Goal: Task Accomplishment & Management: Use online tool/utility

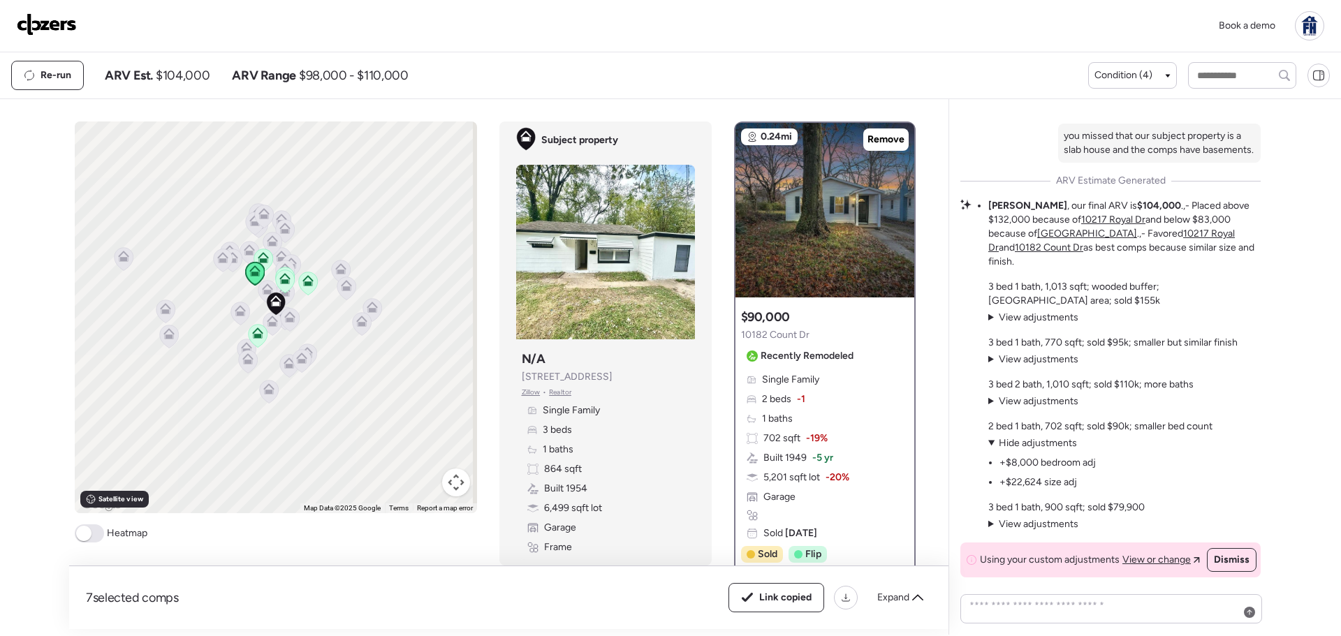
scroll to position [-524, 0]
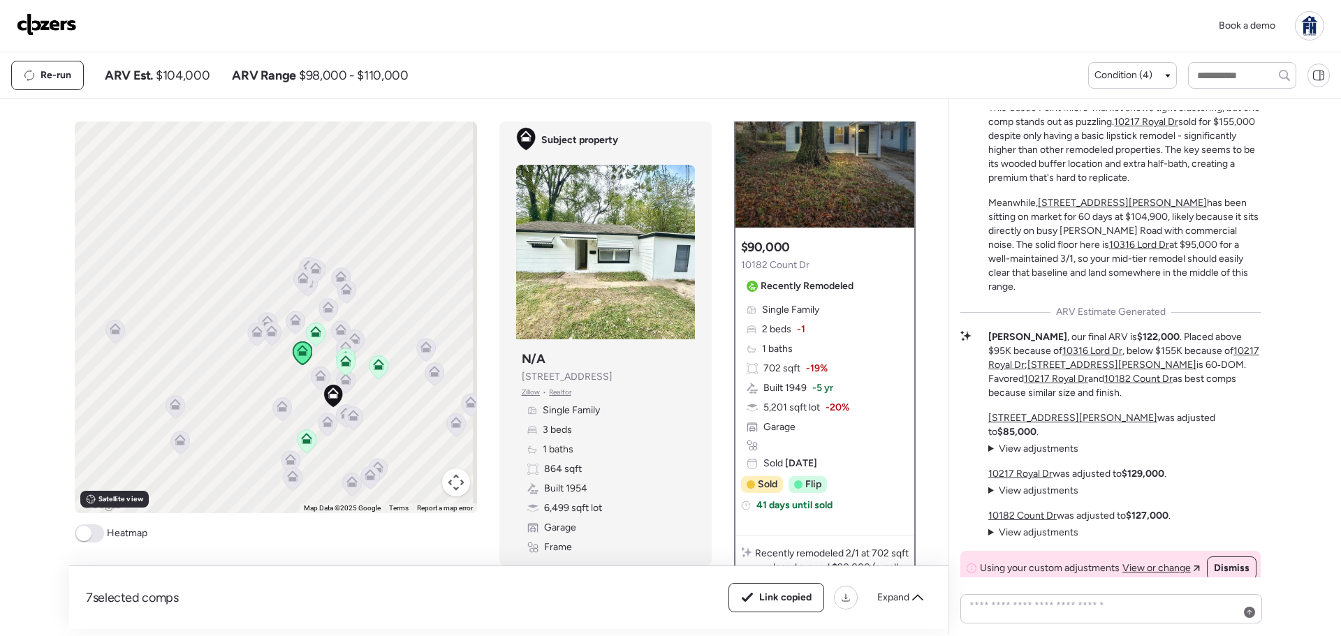
drag, startPoint x: 295, startPoint y: 376, endPoint x: 431, endPoint y: 323, distance: 146.2
click at [431, 323] on div "To activate drag with keyboard, press Alt + Enter. Once in keyboard drag state,…" at bounding box center [276, 318] width 402 height 392
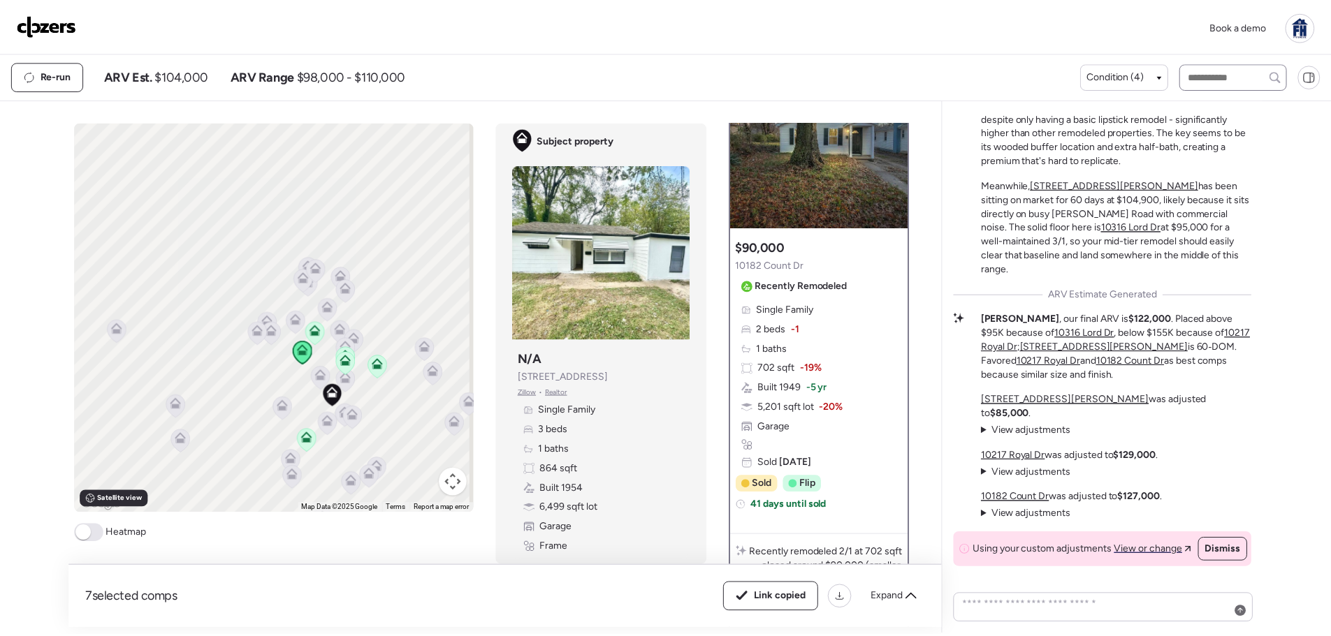
scroll to position [-525, 0]
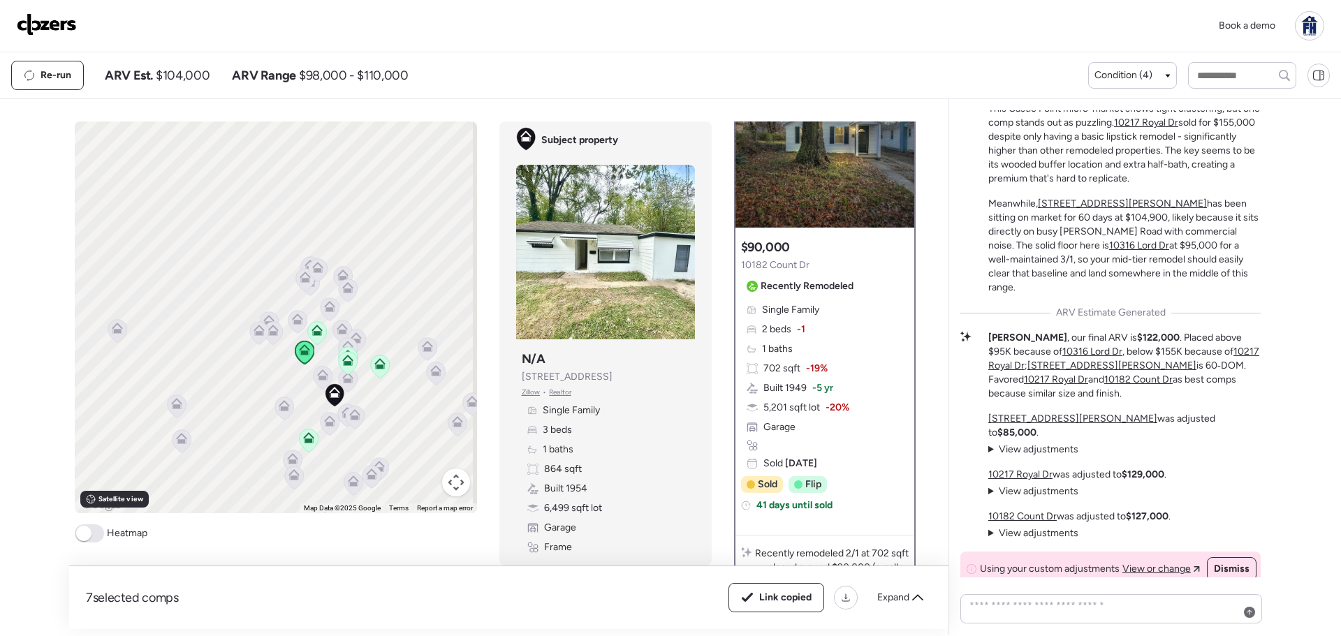
click at [1309, 31] on div at bounding box center [1309, 25] width 29 height 29
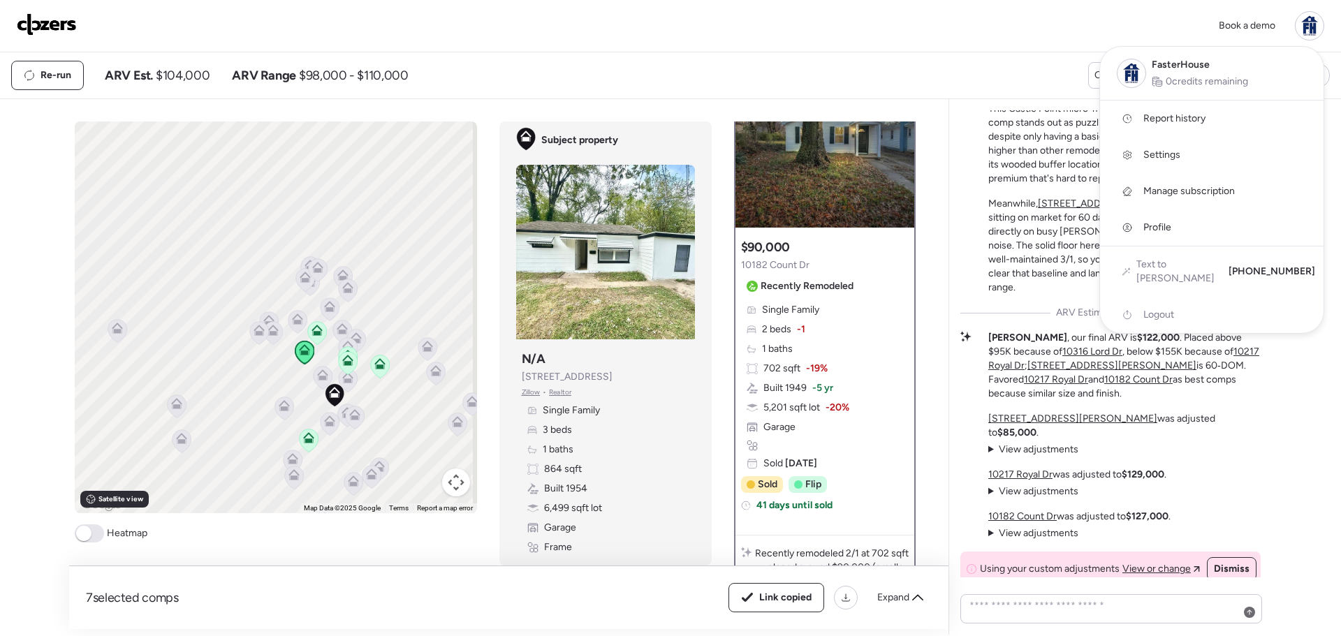
click at [1169, 187] on span "Manage subscription" at bounding box center [1190, 191] width 92 height 14
click at [1164, 308] on span "Logout" at bounding box center [1159, 315] width 31 height 14
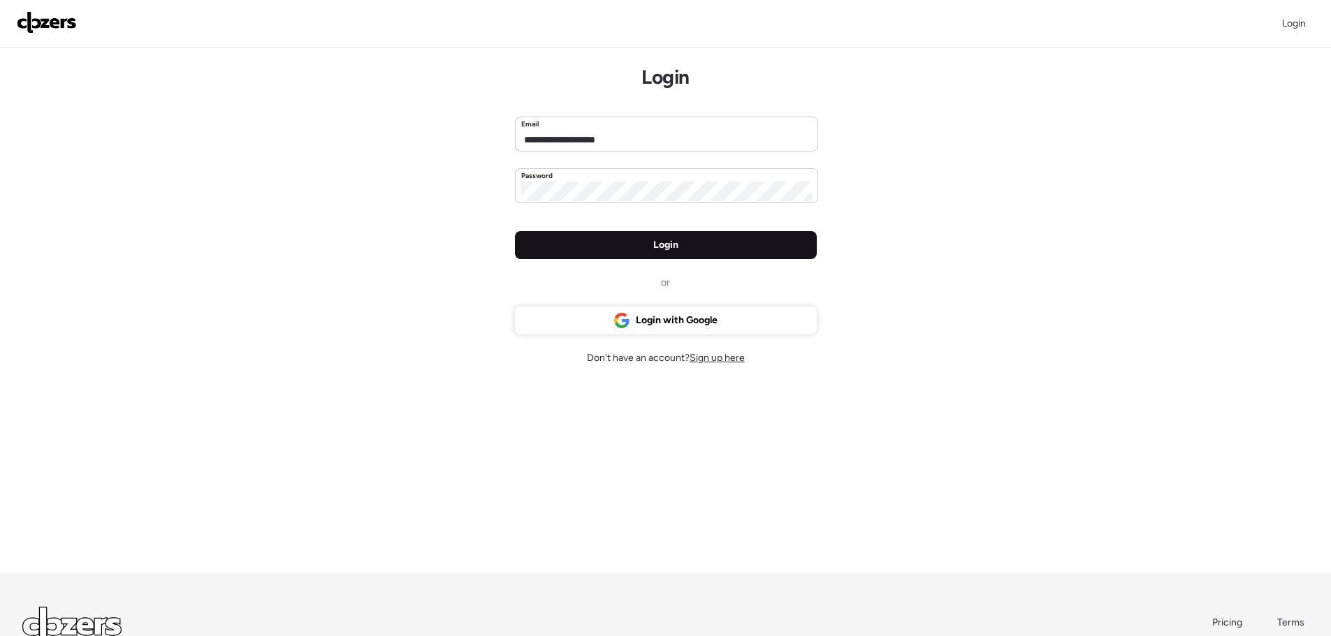
click at [683, 245] on div "Login" at bounding box center [666, 245] width 302 height 28
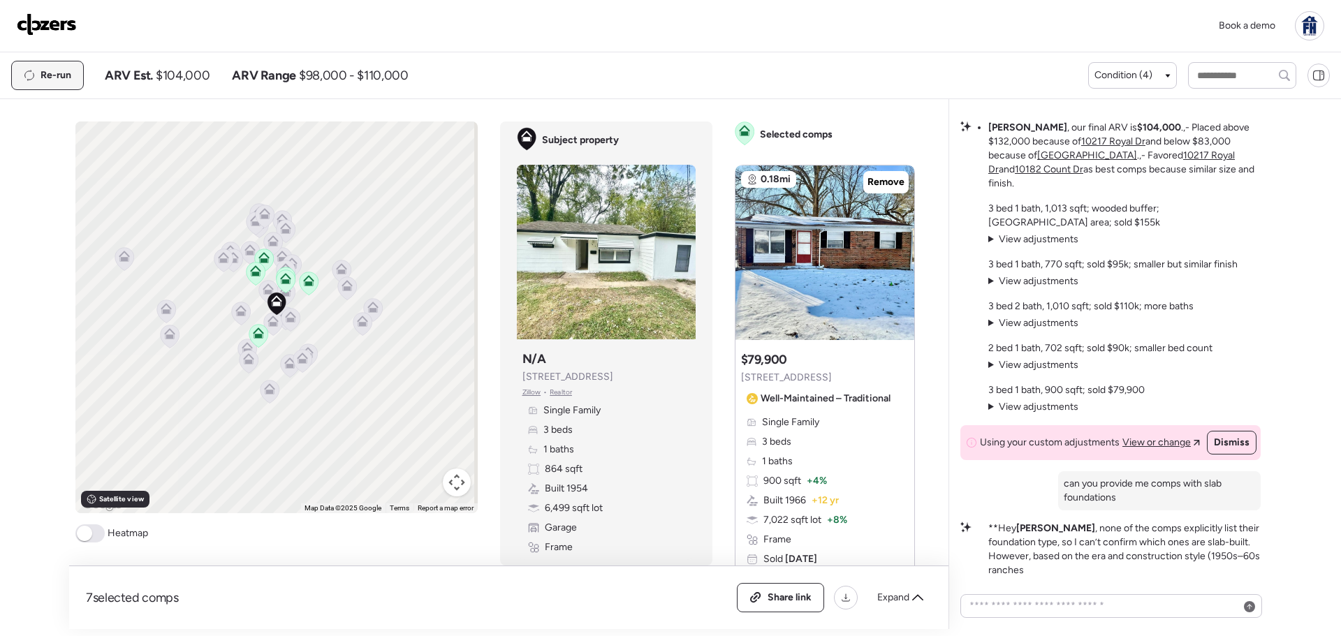
click at [47, 69] on span "Re-run" at bounding box center [56, 75] width 31 height 14
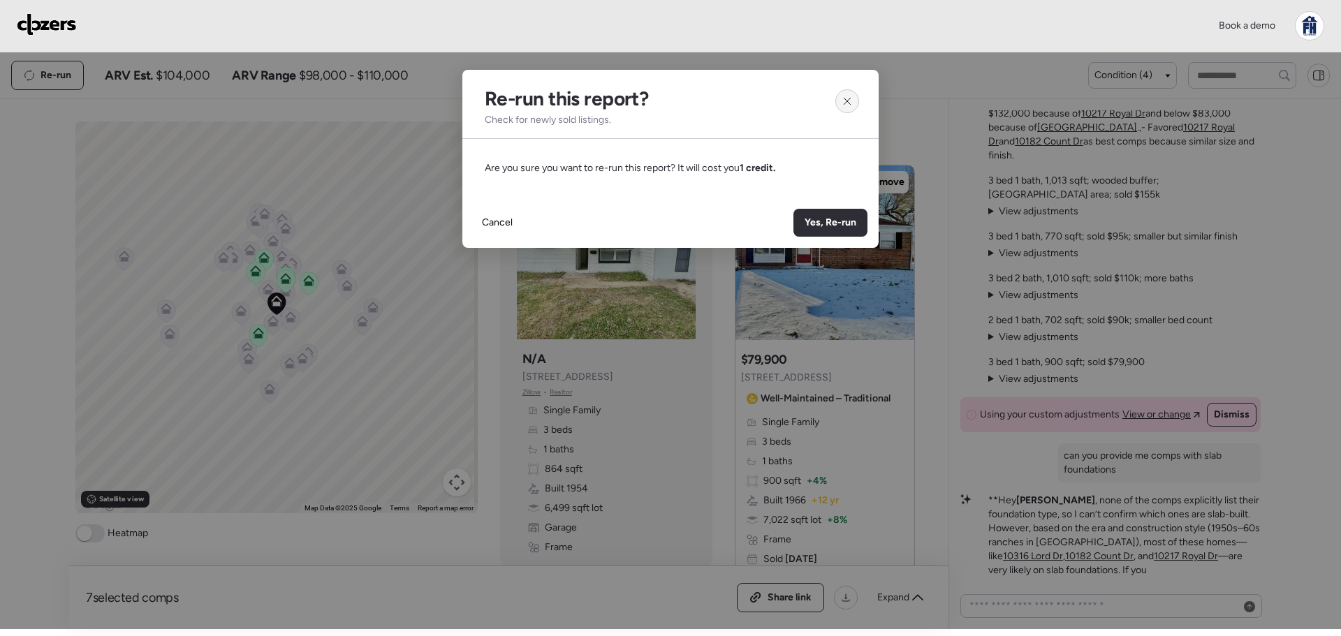
click at [844, 95] on div at bounding box center [848, 101] width 24 height 24
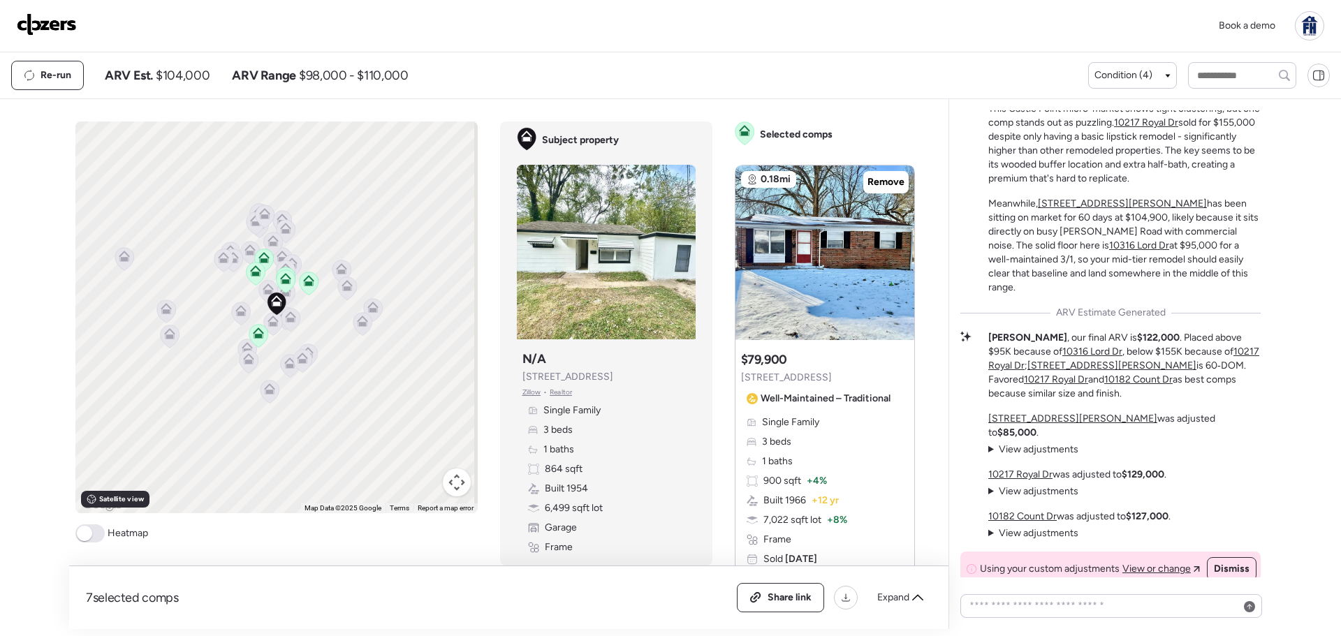
scroll to position [-659, 0]
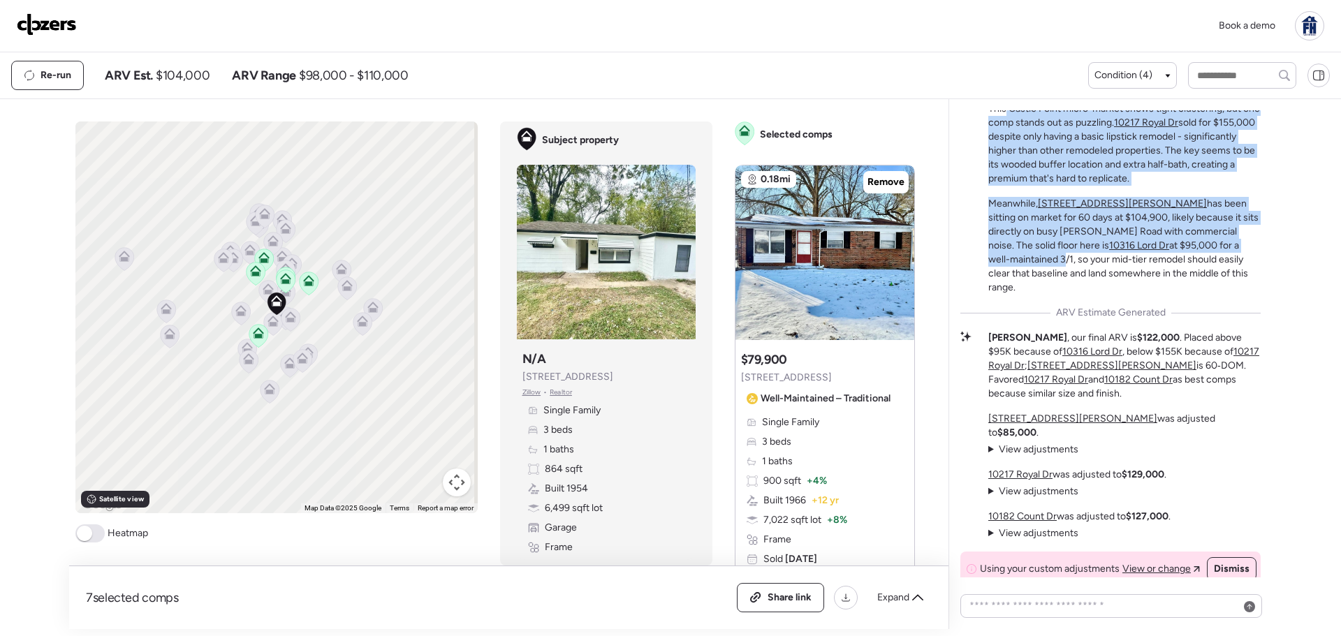
drag, startPoint x: 1005, startPoint y: 141, endPoint x: 1229, endPoint y: 276, distance: 261.7
click at [1229, 276] on div "Market Story: Solid Neighborhood with Premium Puzzles This Castle Point micro-m…" at bounding box center [1125, 186] width 272 height 218
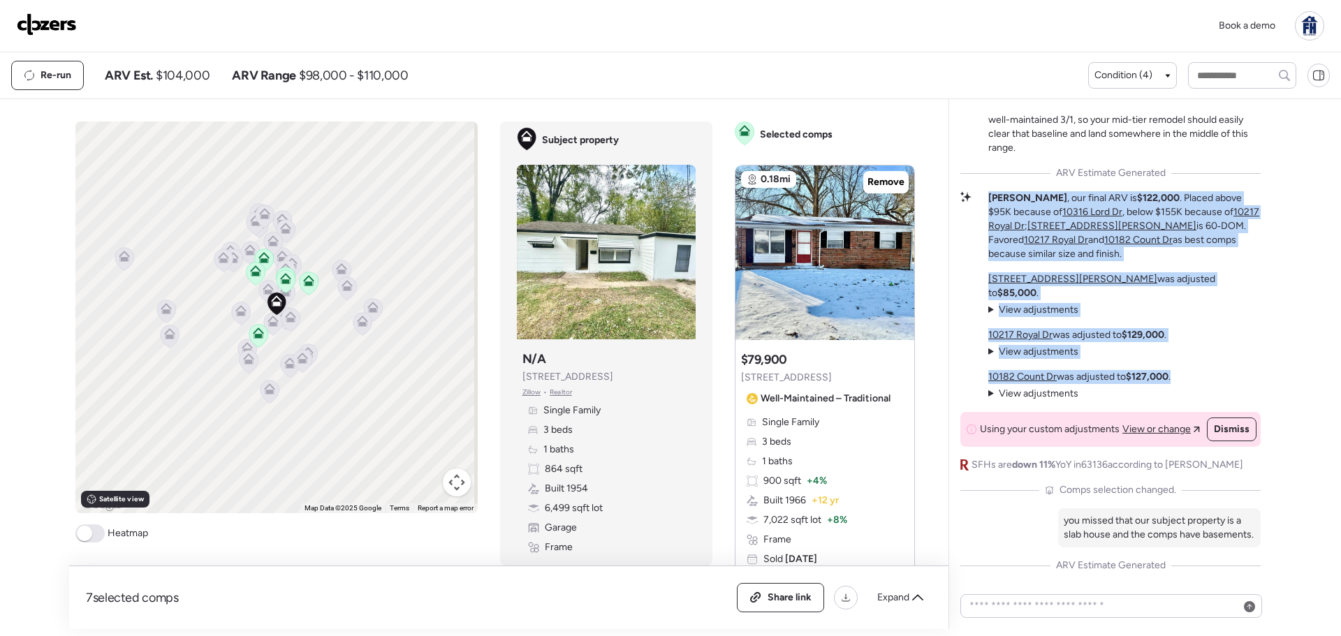
drag, startPoint x: 987, startPoint y: 219, endPoint x: 1200, endPoint y: 378, distance: 265.6
click at [1200, 378] on div "Market Story: Solid Neighborhood with Premium Puzzles This Castle Point micro-m…" at bounding box center [1111, 517] width 300 height 1160
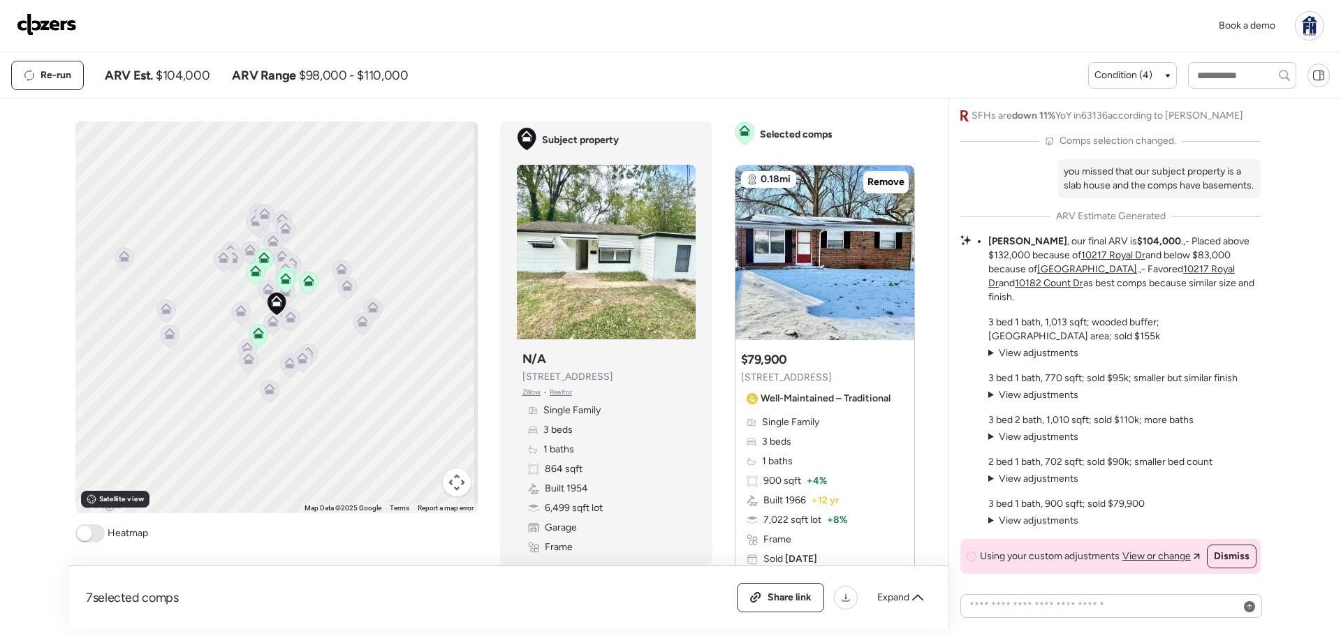
scroll to position [-240, 0]
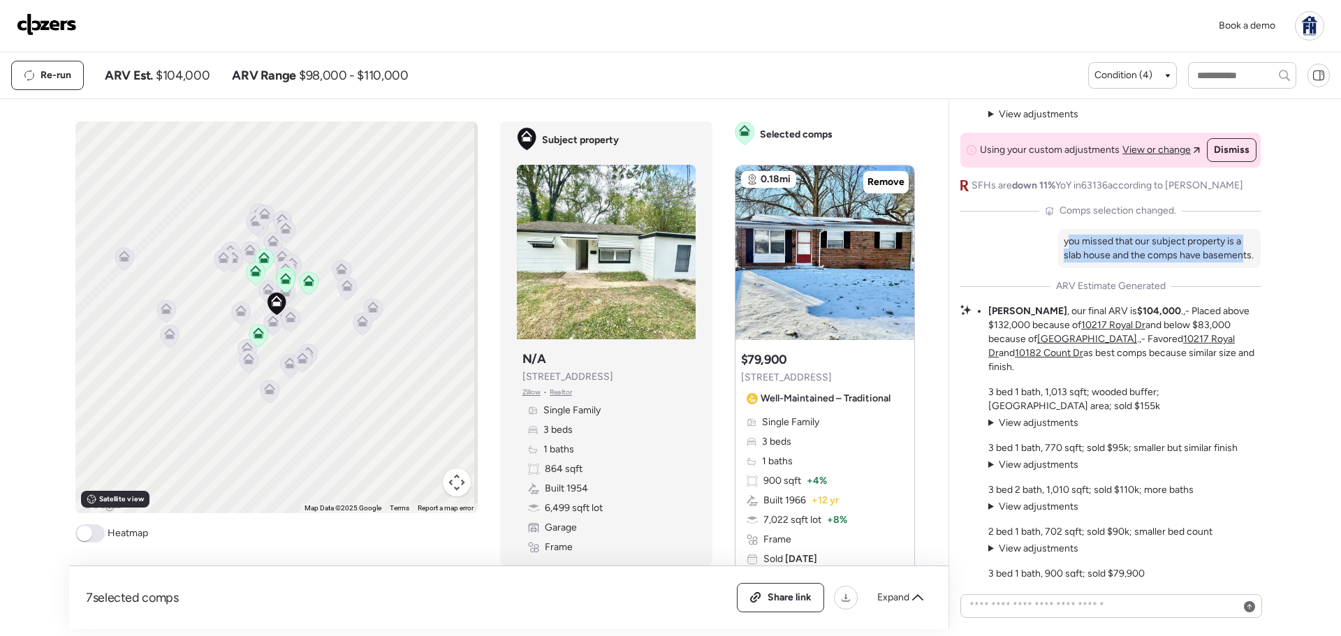
drag, startPoint x: 1060, startPoint y: 256, endPoint x: 1230, endPoint y: 261, distance: 170.5
click at [1230, 261] on p "you missed that our subject property is a slab house and the comps have basemen…" at bounding box center [1159, 249] width 191 height 28
click at [1176, 254] on p "you missed that our subject property is a slab house and the comps have basemen…" at bounding box center [1159, 249] width 191 height 28
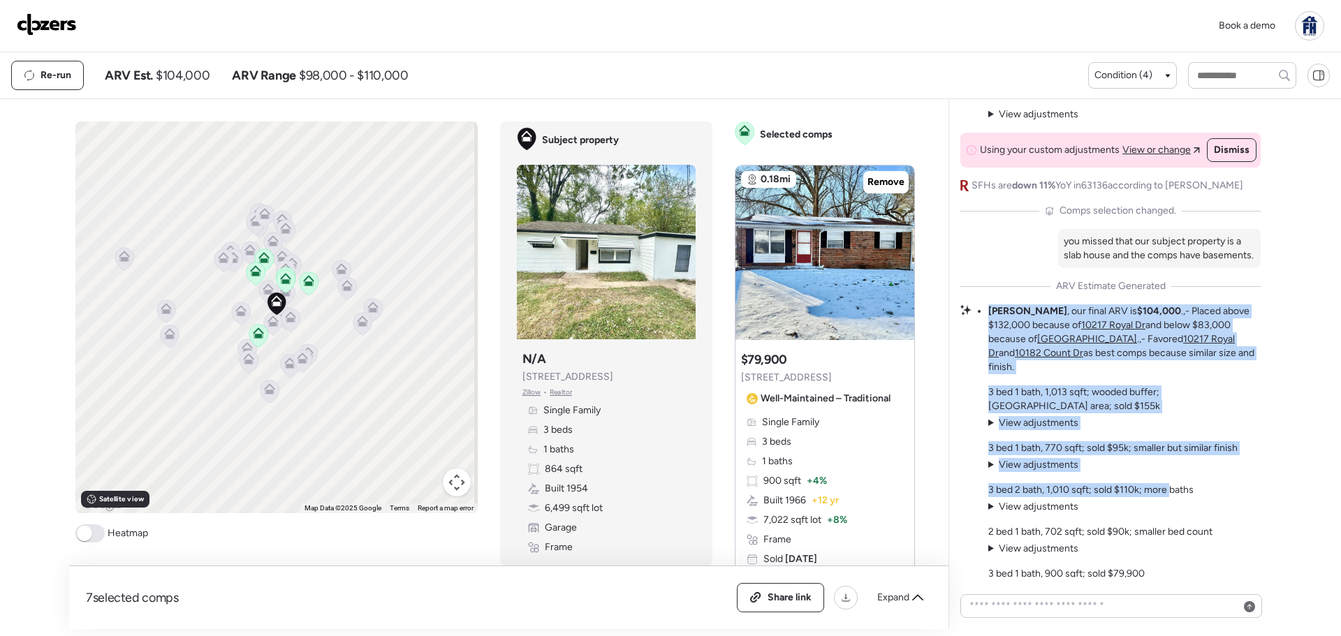
drag, startPoint x: 984, startPoint y: 314, endPoint x: 1171, endPoint y: 512, distance: 272.3
click at [1171, 512] on div "Market Story: Solid Neighborhood with Premium Puzzles This Castle Point micro-m…" at bounding box center [1111, 238] width 300 height 1160
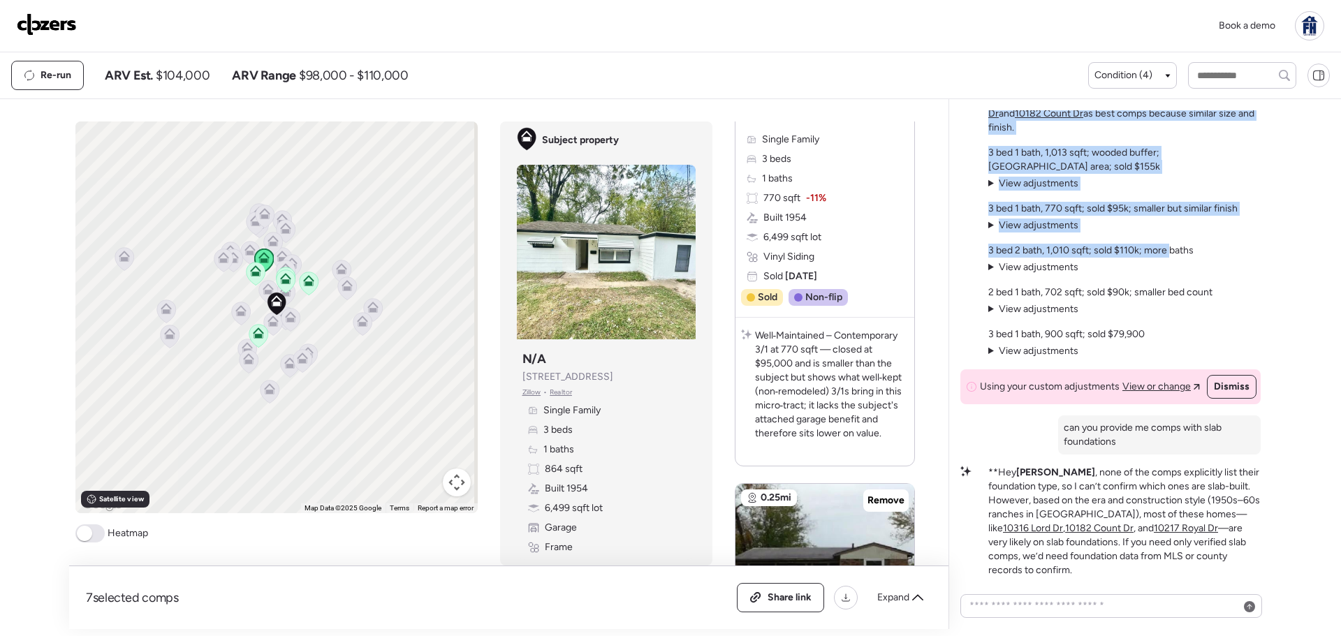
scroll to position [1537, 0]
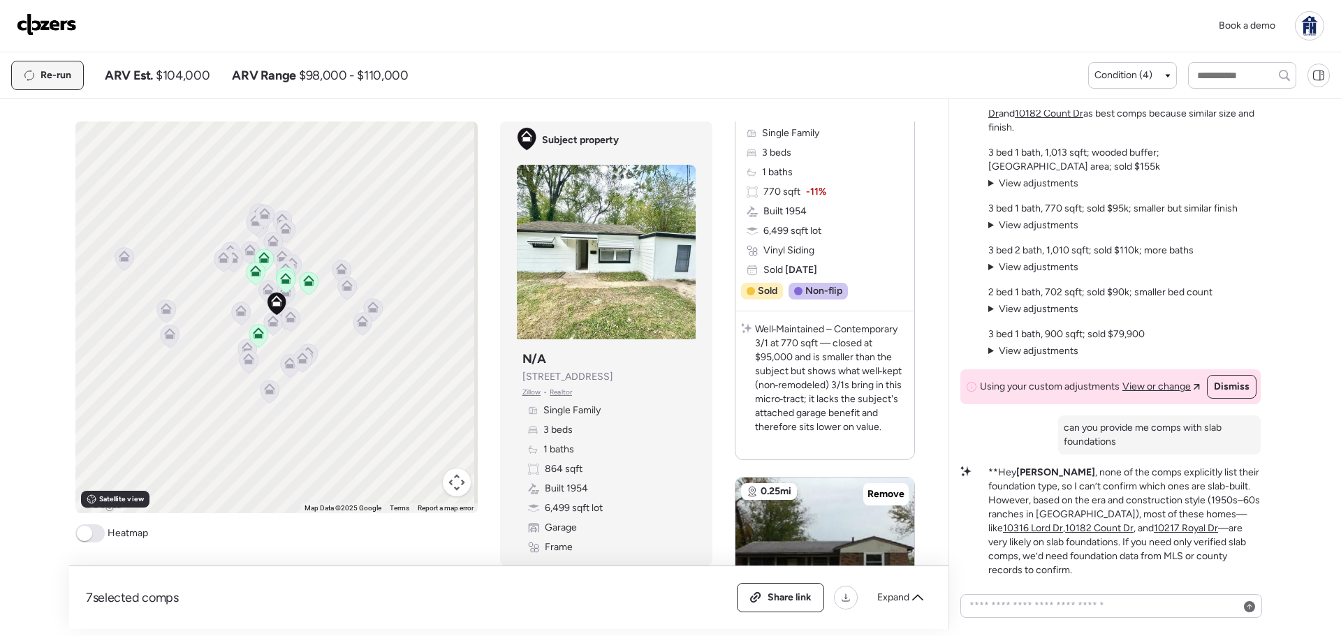
click at [64, 80] on span "Re-run" at bounding box center [56, 75] width 31 height 14
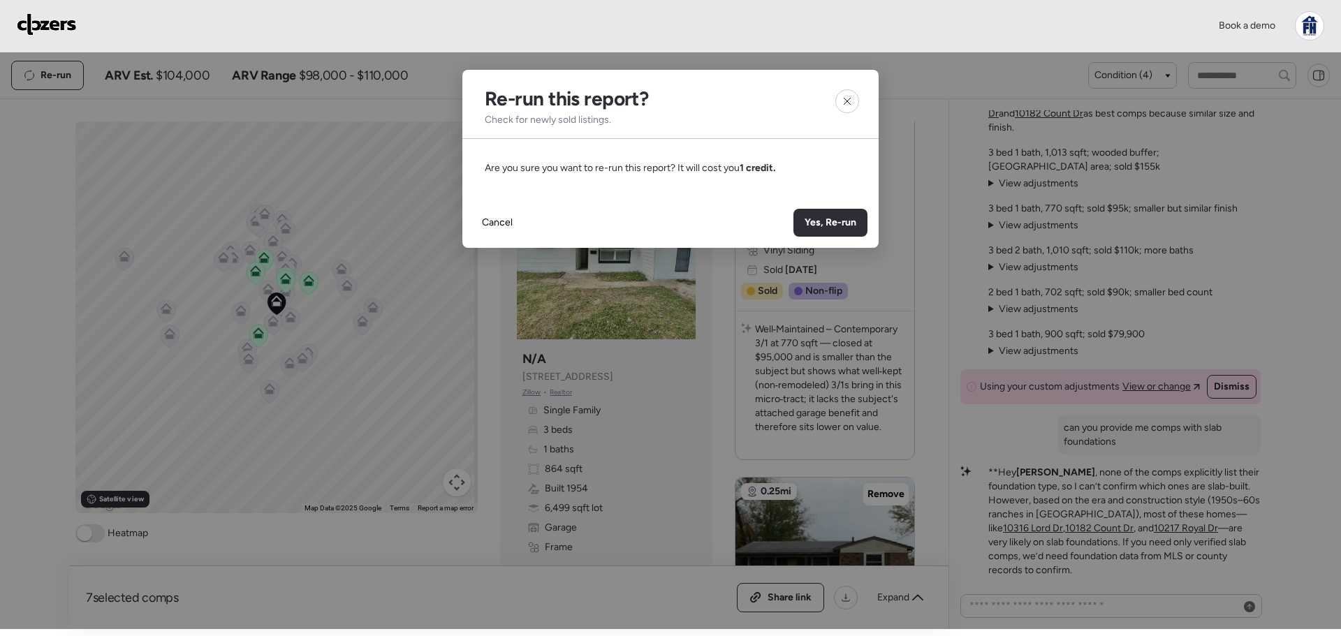
click at [845, 103] on icon at bounding box center [847, 101] width 11 height 11
